Goal: Task Accomplishment & Management: Complete application form

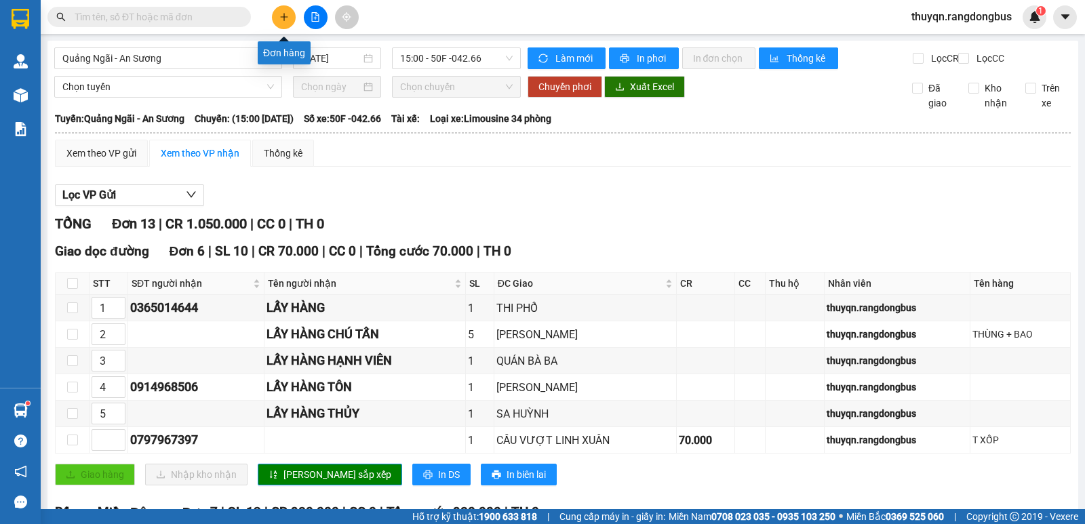
click at [280, 20] on icon "plus" at bounding box center [283, 16] width 9 height 9
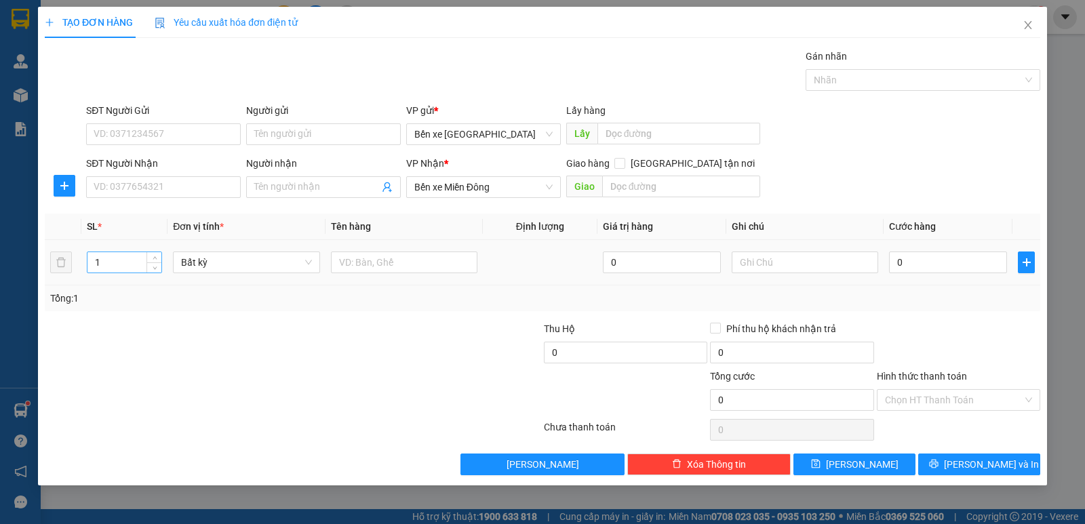
click at [113, 258] on input "1" at bounding box center [124, 262] width 74 height 20
click at [108, 191] on input "SĐT Người Nhận" at bounding box center [163, 187] width 155 height 22
type input "0979646442"
click at [652, 189] on input "text" at bounding box center [681, 187] width 159 height 22
type input "THÀNH CÔNG"
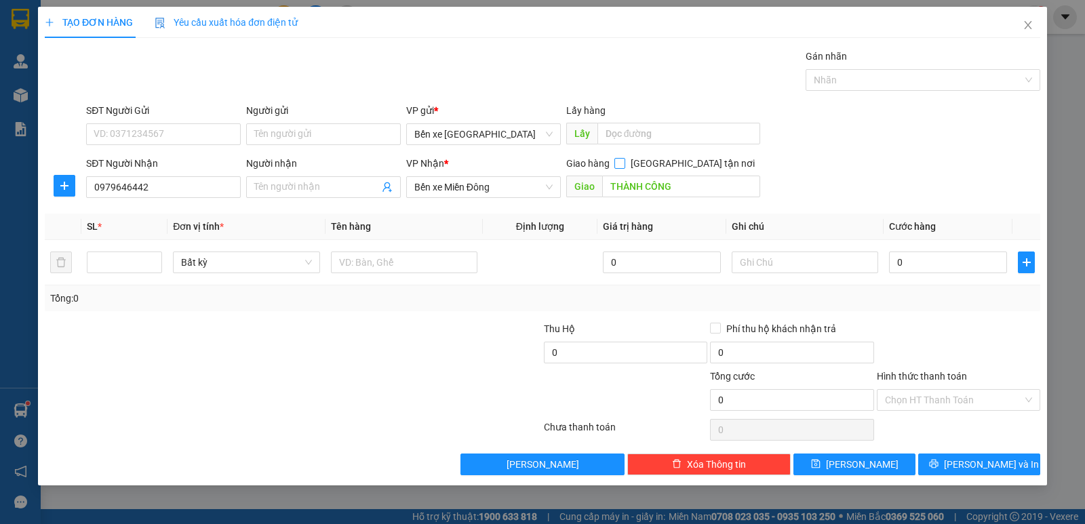
click at [624, 165] on input "[GEOGRAPHIC_DATA] tận nơi" at bounding box center [618, 162] width 9 height 9
checkbox input "true"
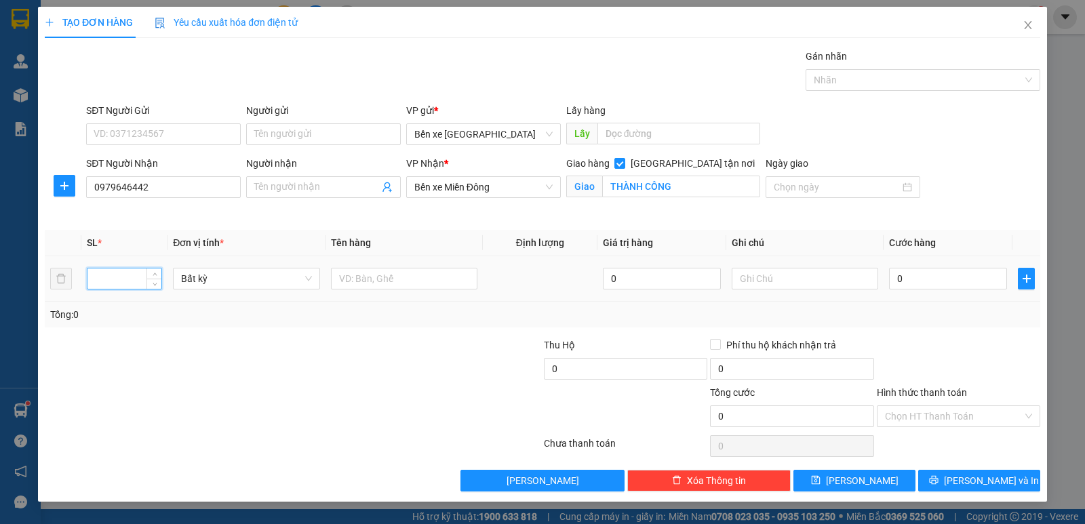
click at [115, 277] on input "number" at bounding box center [124, 278] width 74 height 20
type input "2"
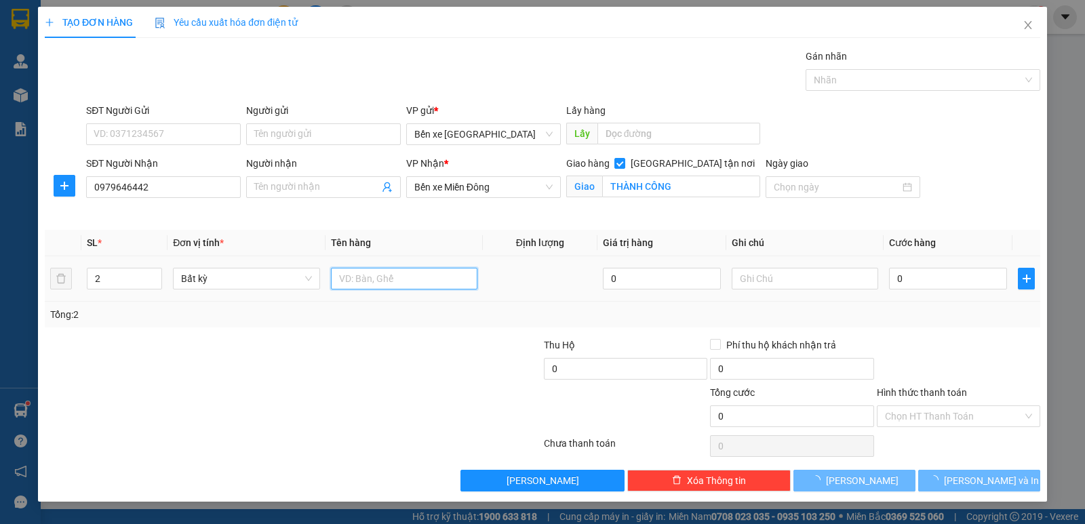
click at [355, 279] on input "text" at bounding box center [404, 279] width 146 height 22
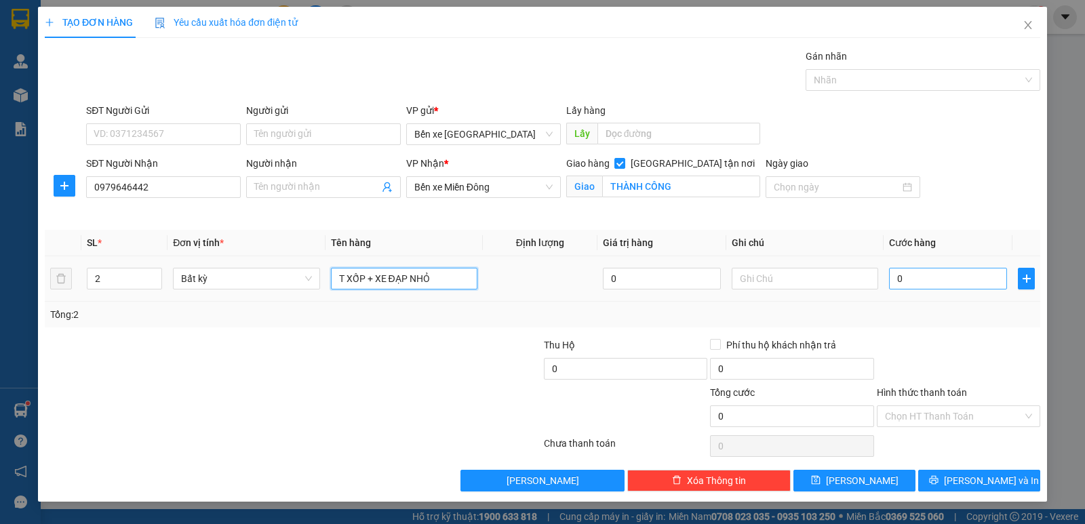
type input "T XỐP + XE ĐẠP NHỎ"
click at [899, 285] on input "0" at bounding box center [948, 279] width 118 height 22
type input "1"
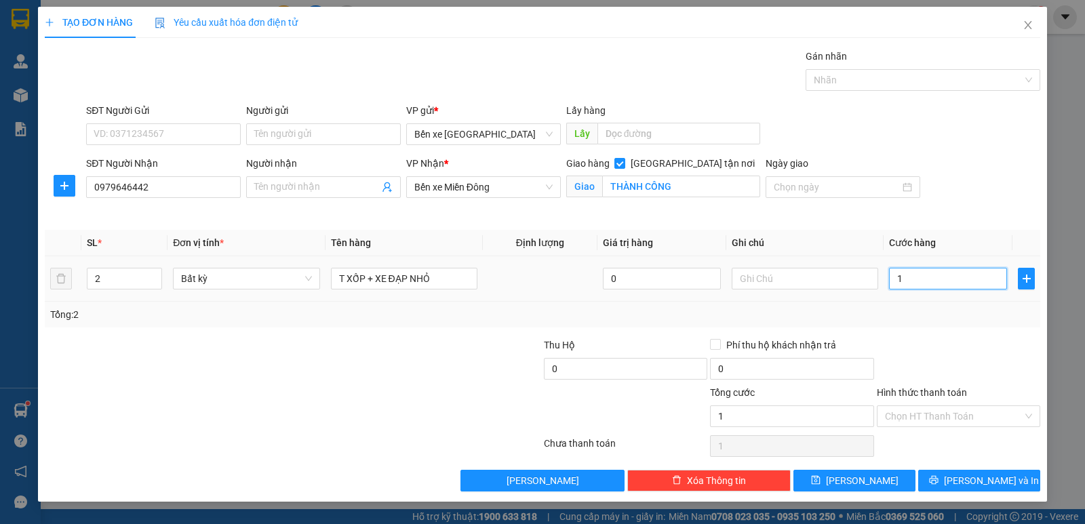
type input "15"
type input "150"
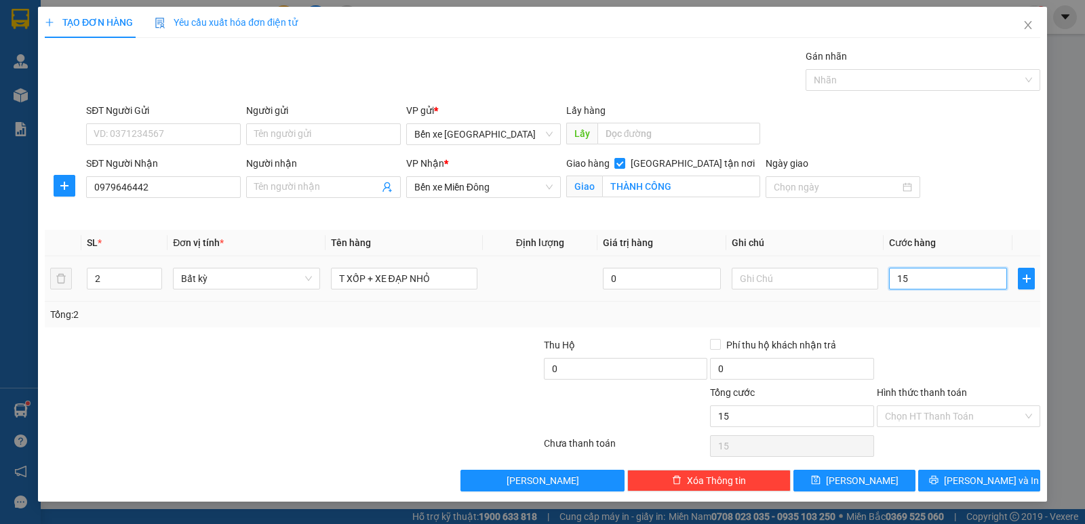
type input "150"
type input "150.000"
click at [932, 325] on div "Tổng: 2" at bounding box center [542, 315] width 995 height 26
drag, startPoint x: 946, startPoint y: 391, endPoint x: 938, endPoint y: 405, distance: 16.1
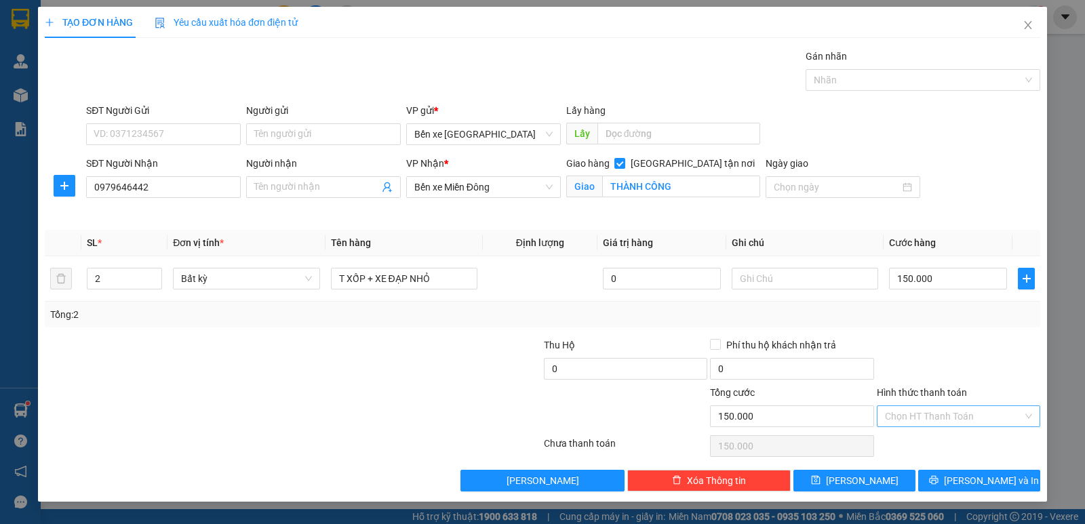
click at [945, 391] on label "Hình thức thanh toán" at bounding box center [922, 392] width 90 height 11
click at [945, 406] on input "Hình thức thanh toán" at bounding box center [954, 416] width 138 height 20
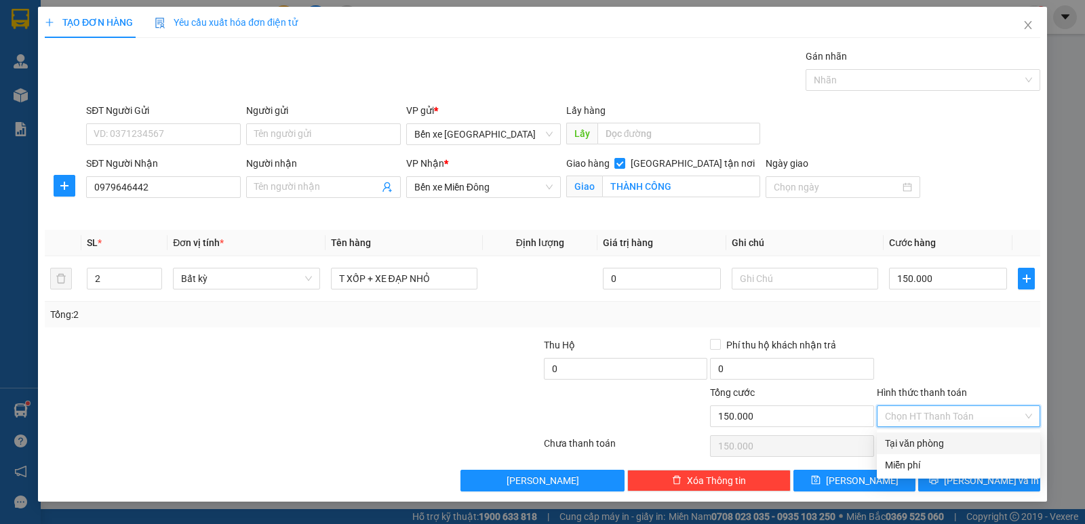
click at [925, 443] on div "Tại văn phòng" at bounding box center [958, 443] width 147 height 15
type input "0"
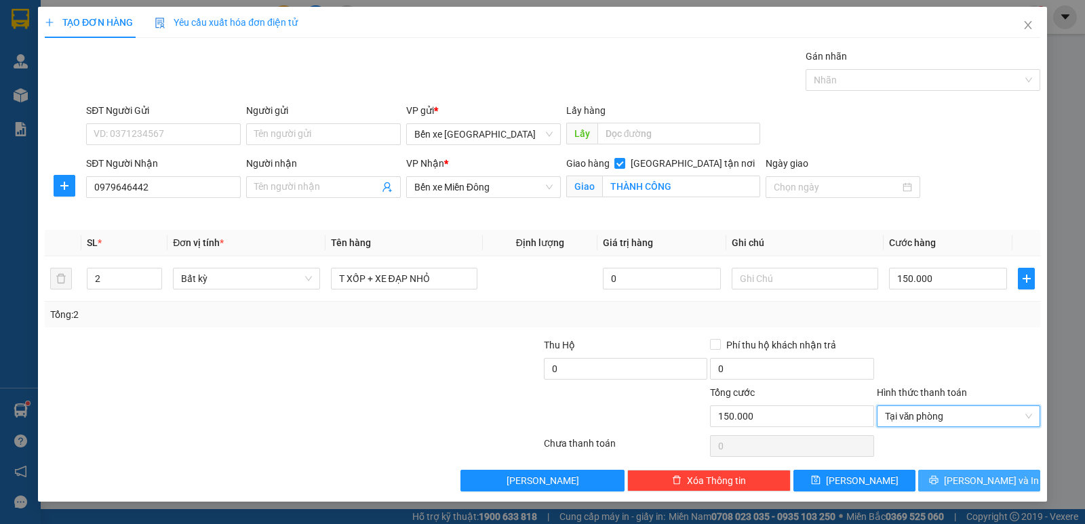
click at [982, 480] on span "[PERSON_NAME] và In" at bounding box center [991, 480] width 95 height 15
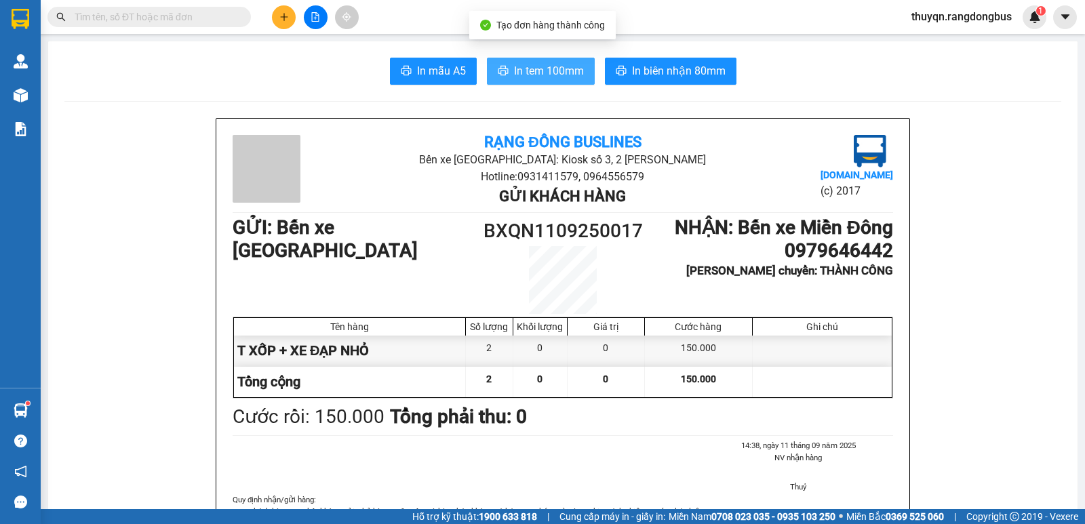
click at [525, 71] on span "In tem 100mm" at bounding box center [549, 70] width 70 height 17
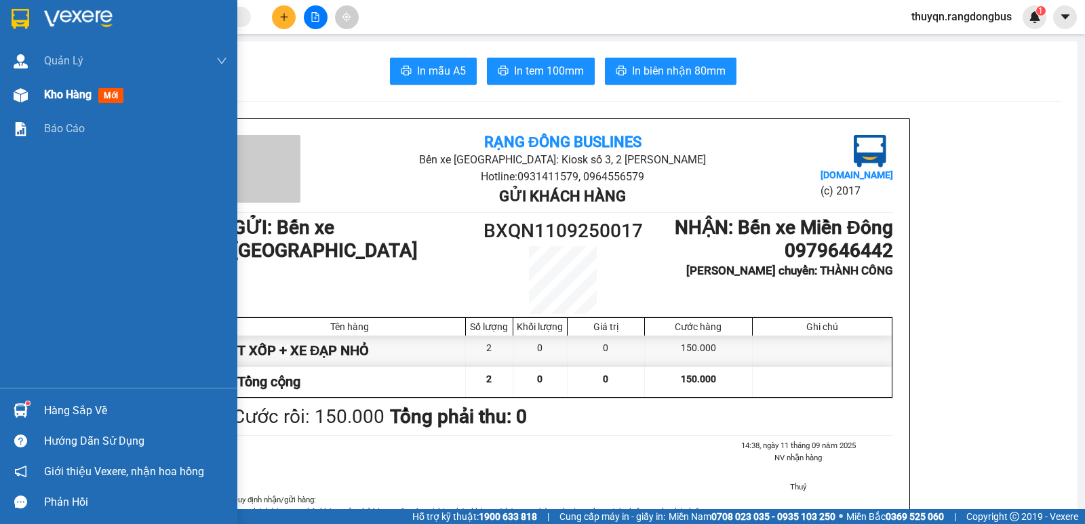
click at [72, 91] on span "Kho hàng" at bounding box center [67, 94] width 47 height 13
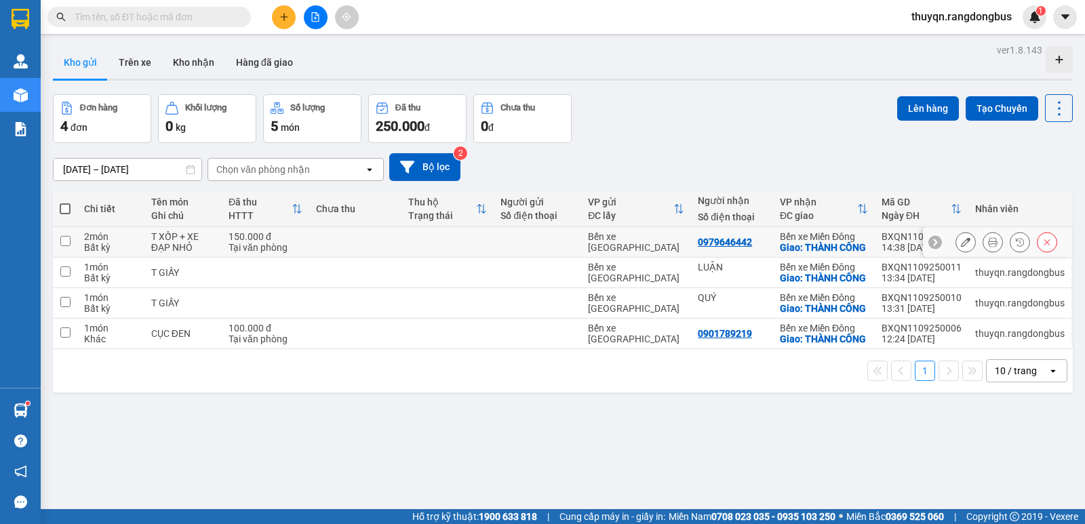
click at [64, 246] on input "checkbox" at bounding box center [65, 241] width 10 height 10
checkbox input "true"
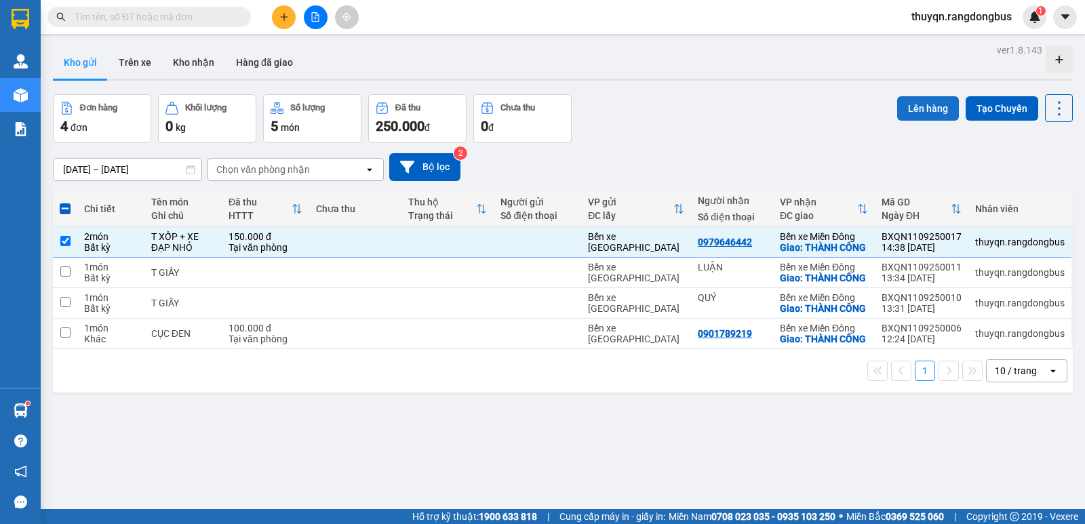
click at [909, 104] on button "Lên hàng" at bounding box center [928, 108] width 62 height 24
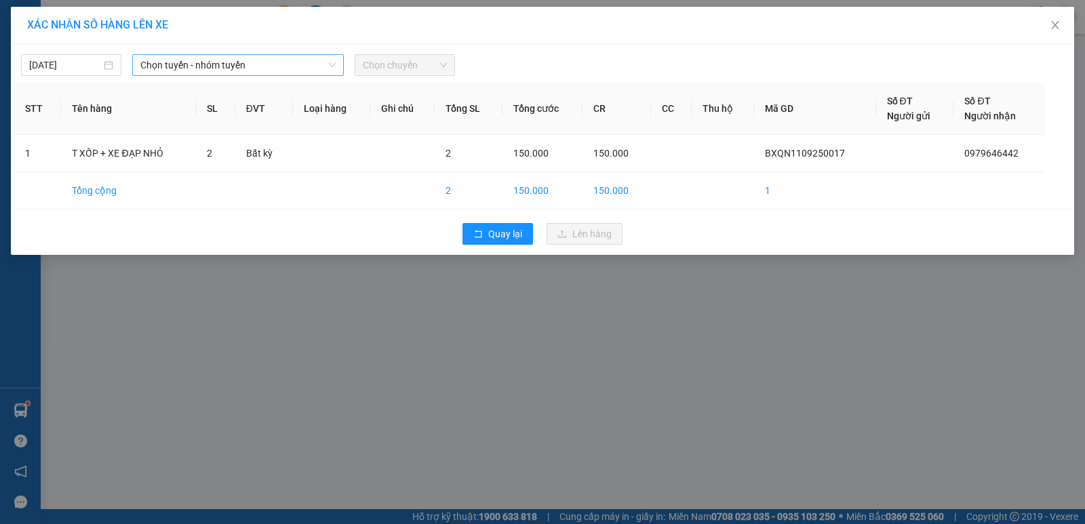
click at [259, 60] on span "Chọn tuyến - nhóm tuyến" at bounding box center [237, 65] width 195 height 20
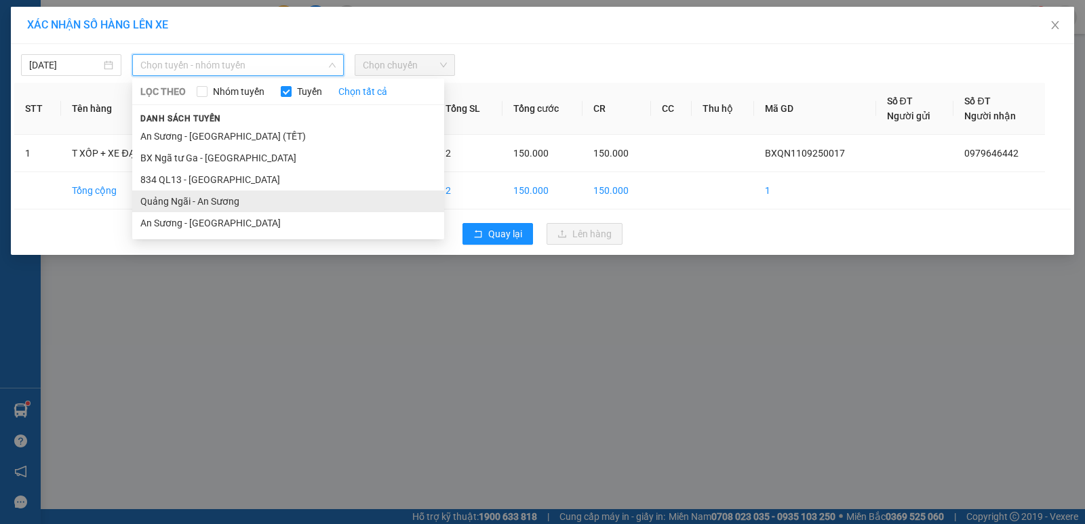
click at [221, 201] on li "Quảng Ngãi - An Sương" at bounding box center [288, 202] width 312 height 22
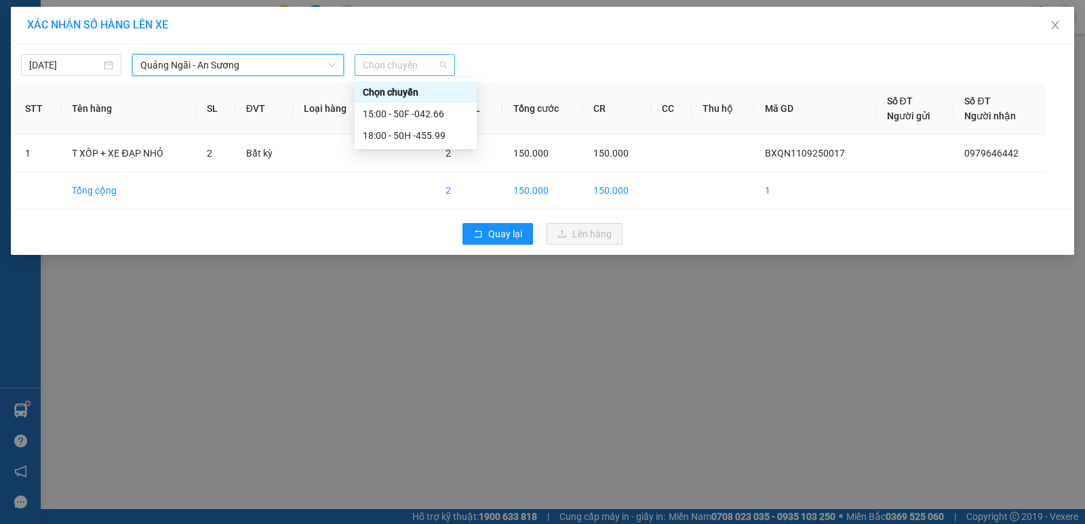
click at [380, 70] on span "Chọn chuyến" at bounding box center [405, 65] width 84 height 20
click at [405, 113] on div "15:00 - 50F -042.66" at bounding box center [416, 113] width 106 height 15
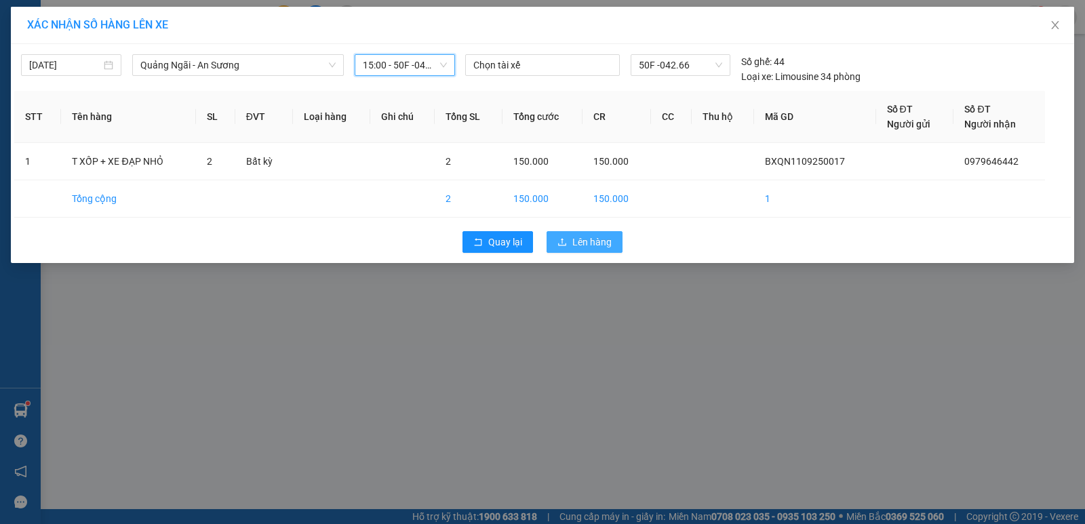
click at [583, 238] on span "Lên hàng" at bounding box center [591, 242] width 39 height 15
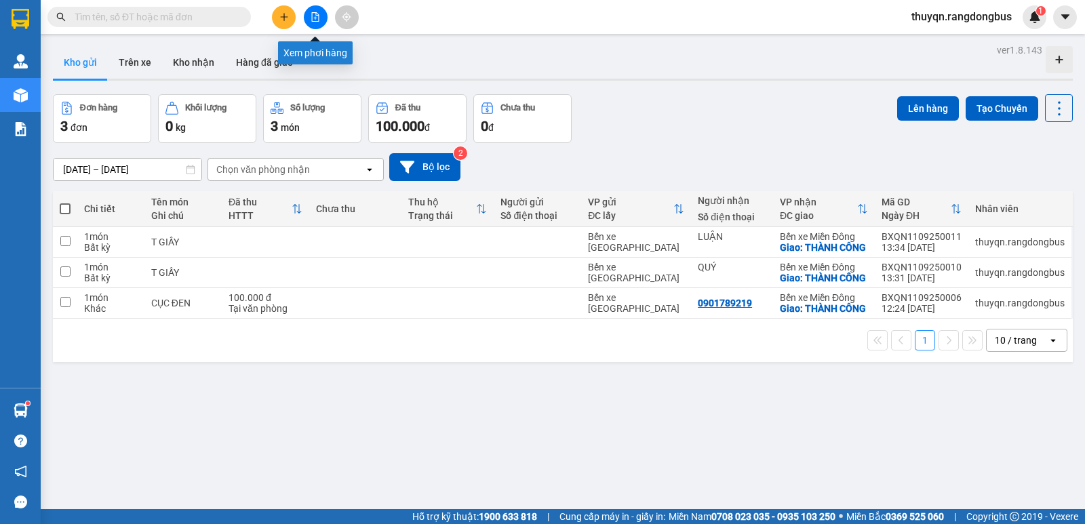
click at [311, 20] on icon "file-add" at bounding box center [315, 16] width 9 height 9
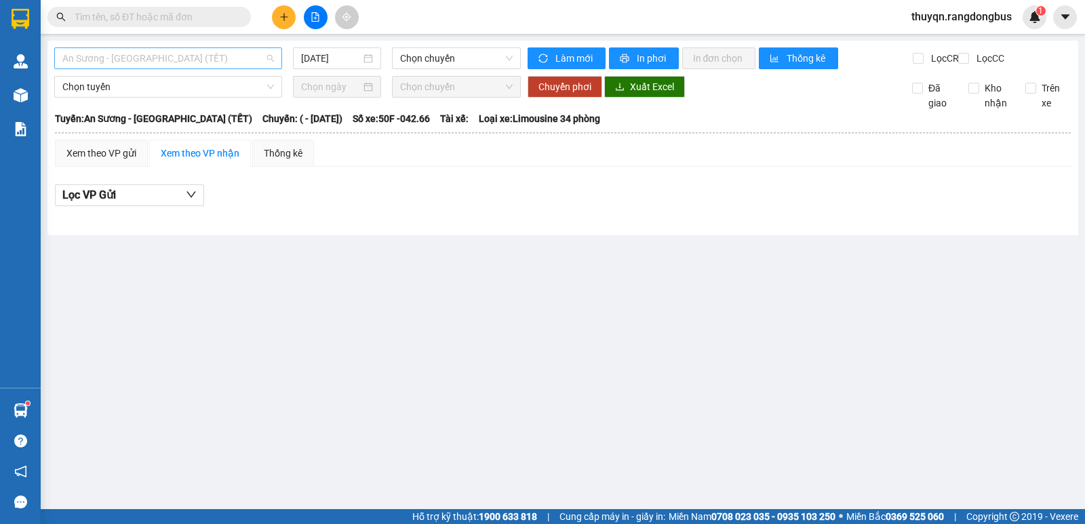
click at [103, 51] on span "An Sương - [GEOGRAPHIC_DATA] (TẾT)" at bounding box center [168, 58] width 212 height 20
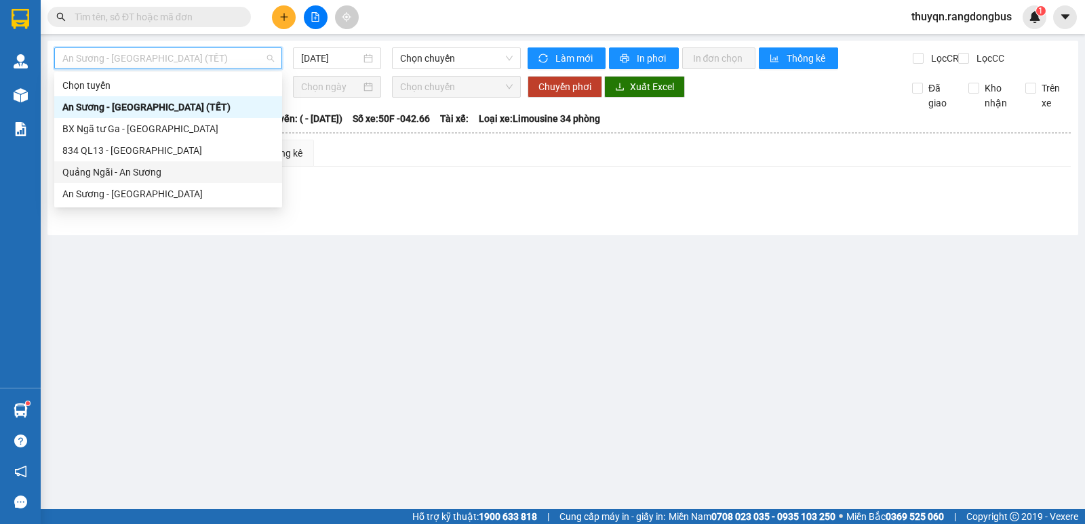
click at [94, 168] on div "Quảng Ngãi - An Sương" at bounding box center [168, 172] width 212 height 15
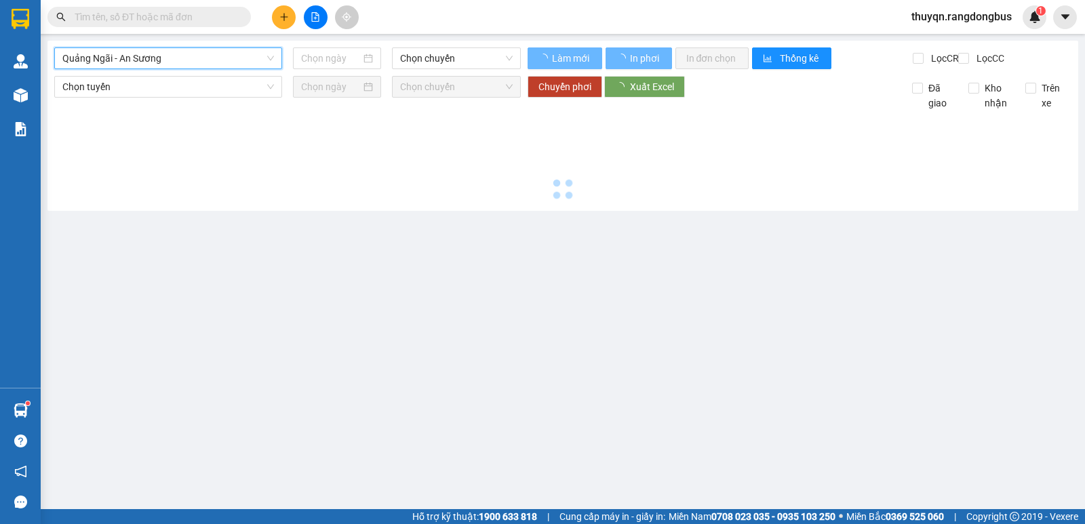
type input "[DATE]"
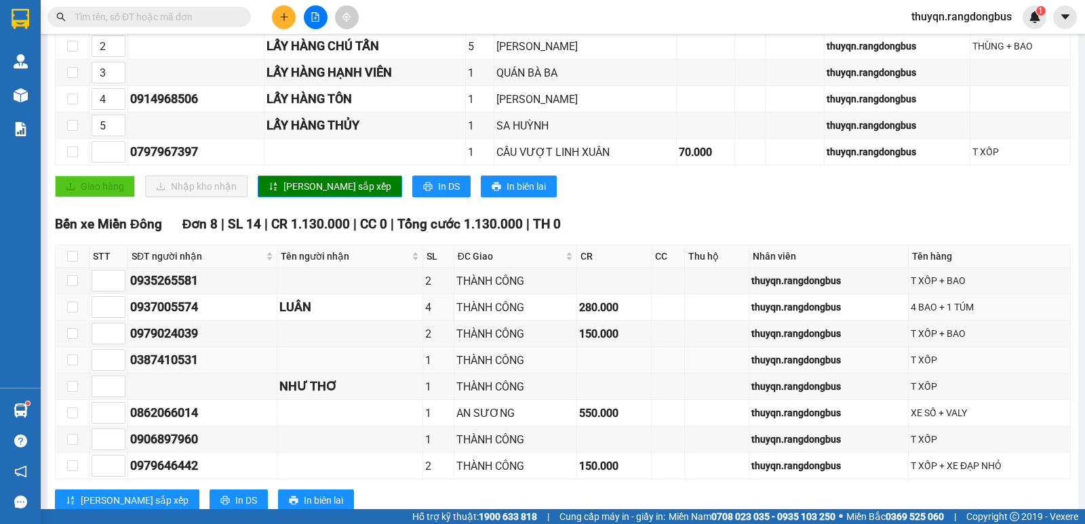
scroll to position [340, 0]
